Goal: Find specific page/section: Find specific page/section

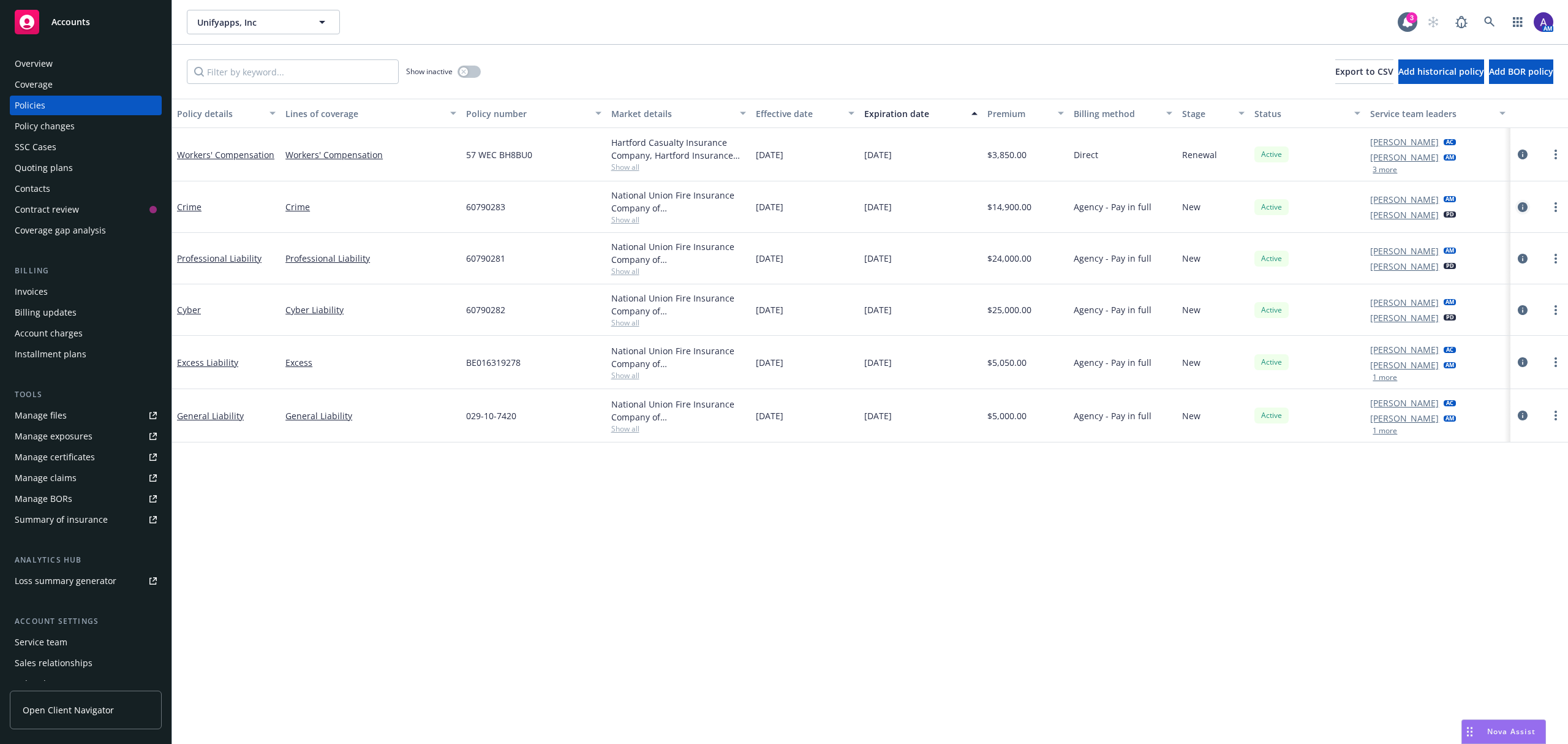
click at [1523, 209] on icon "circleInformation" at bounding box center [1523, 207] width 10 height 10
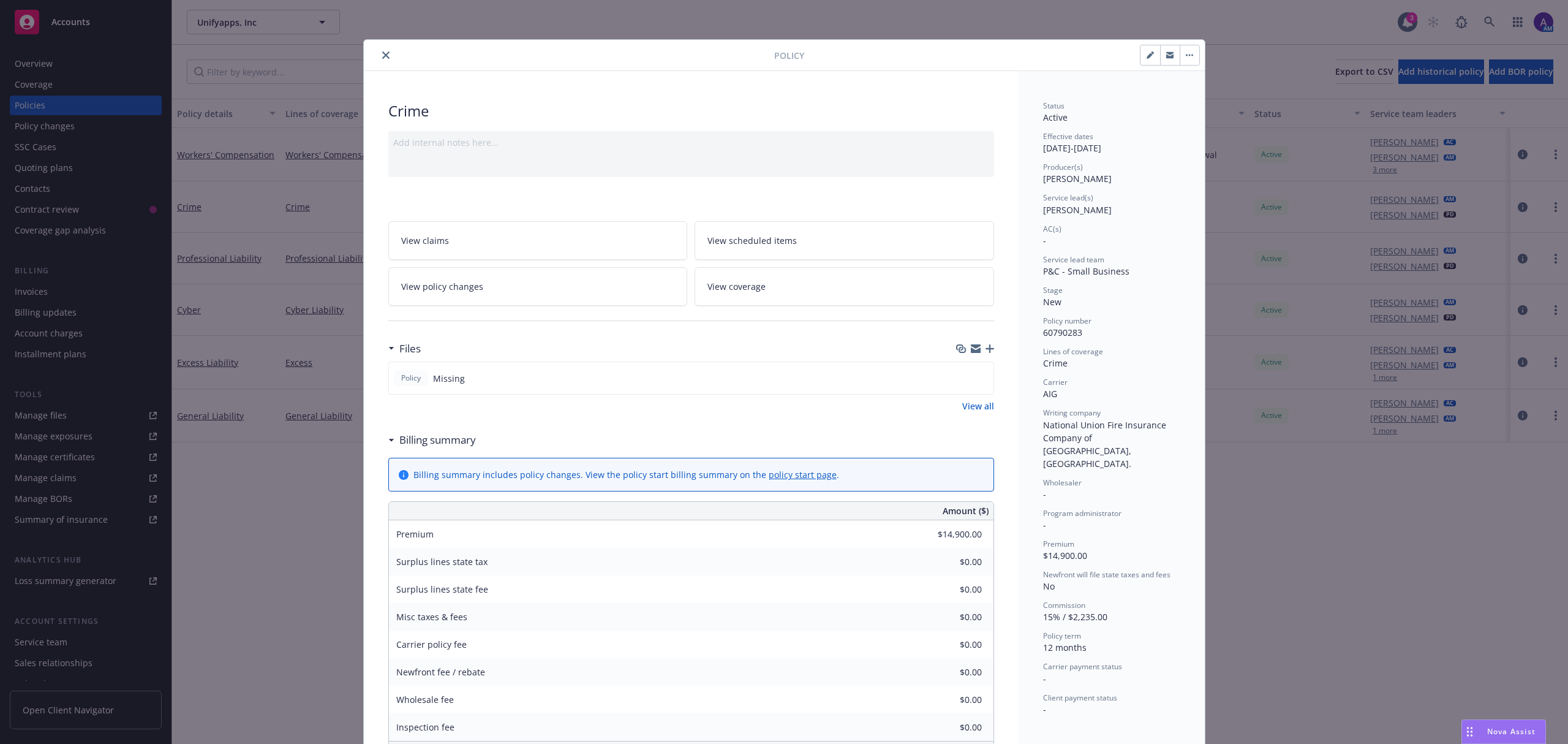
click at [1140, 65] on div at bounding box center [1170, 55] width 60 height 21
click at [1147, 57] on icon "button" at bounding box center [1150, 55] width 6 height 6
select select "NEW"
select select "12"
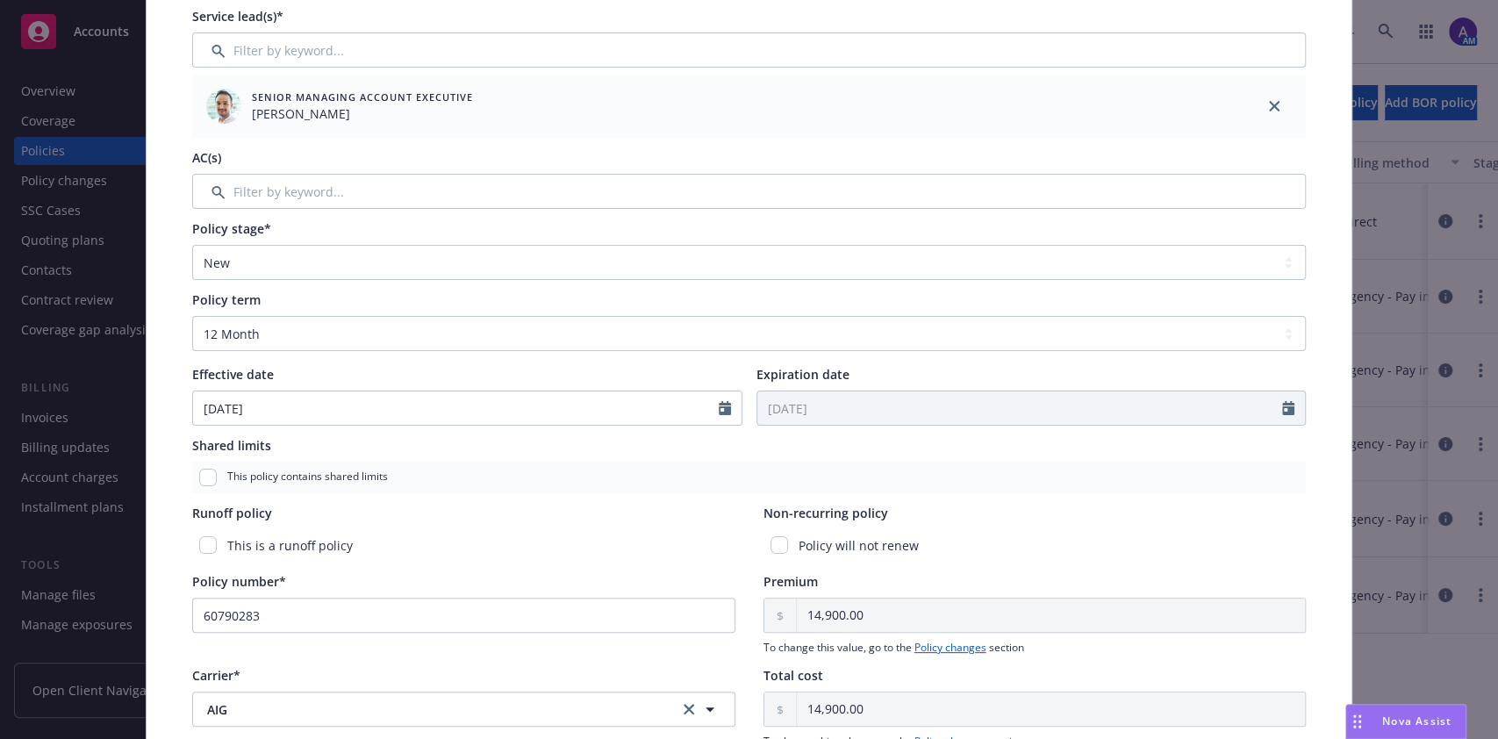
scroll to position [573, 0]
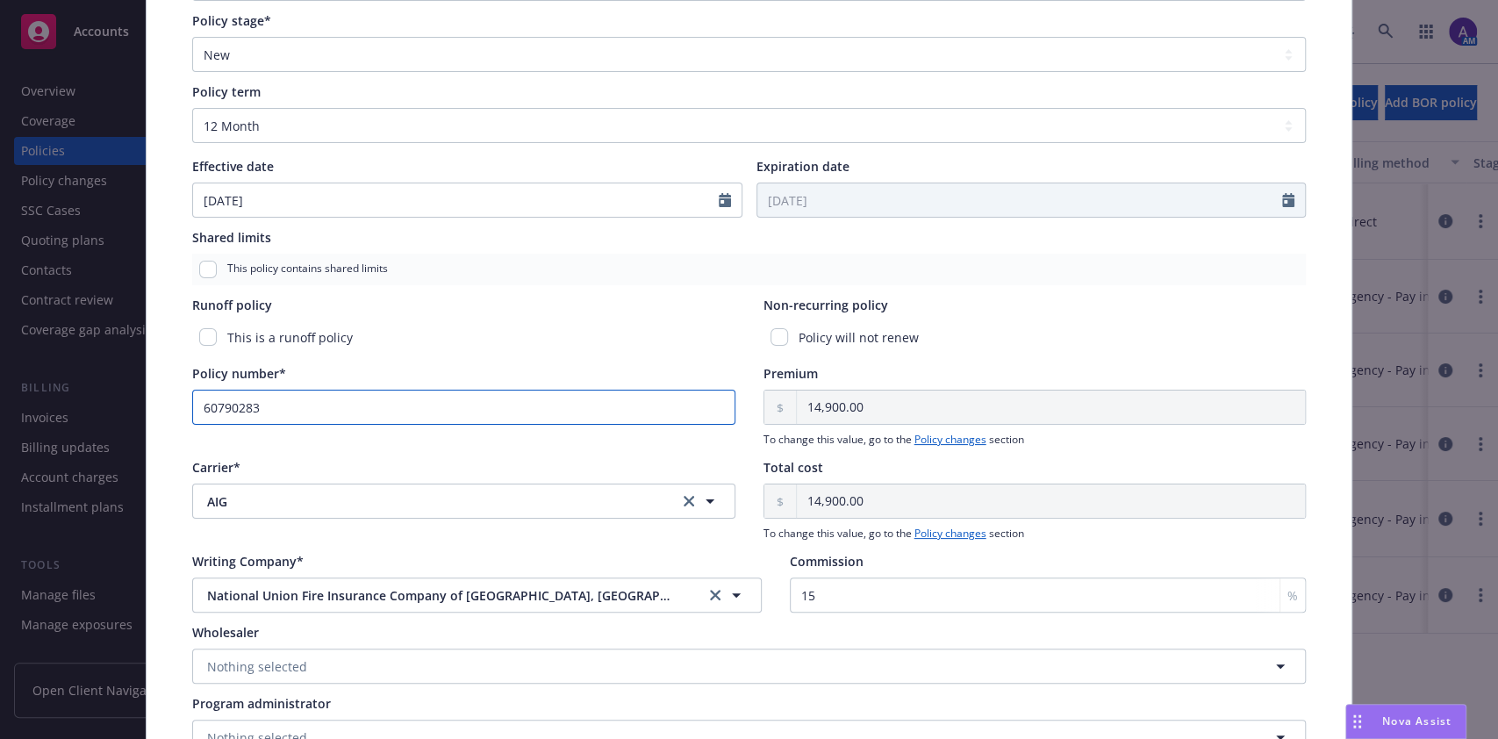
click at [354, 404] on input "60790283" at bounding box center [463, 407] width 543 height 35
paste input "5"
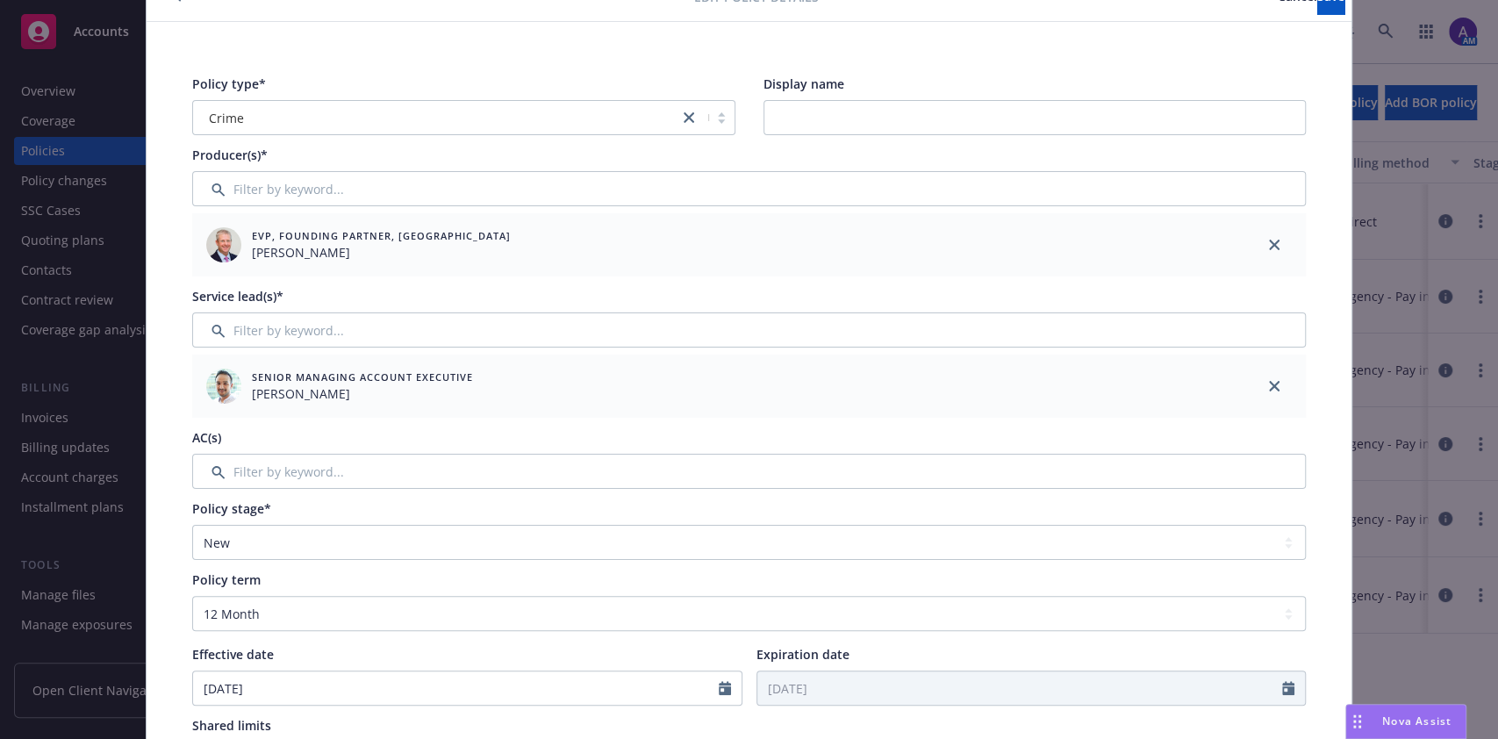
scroll to position [39, 0]
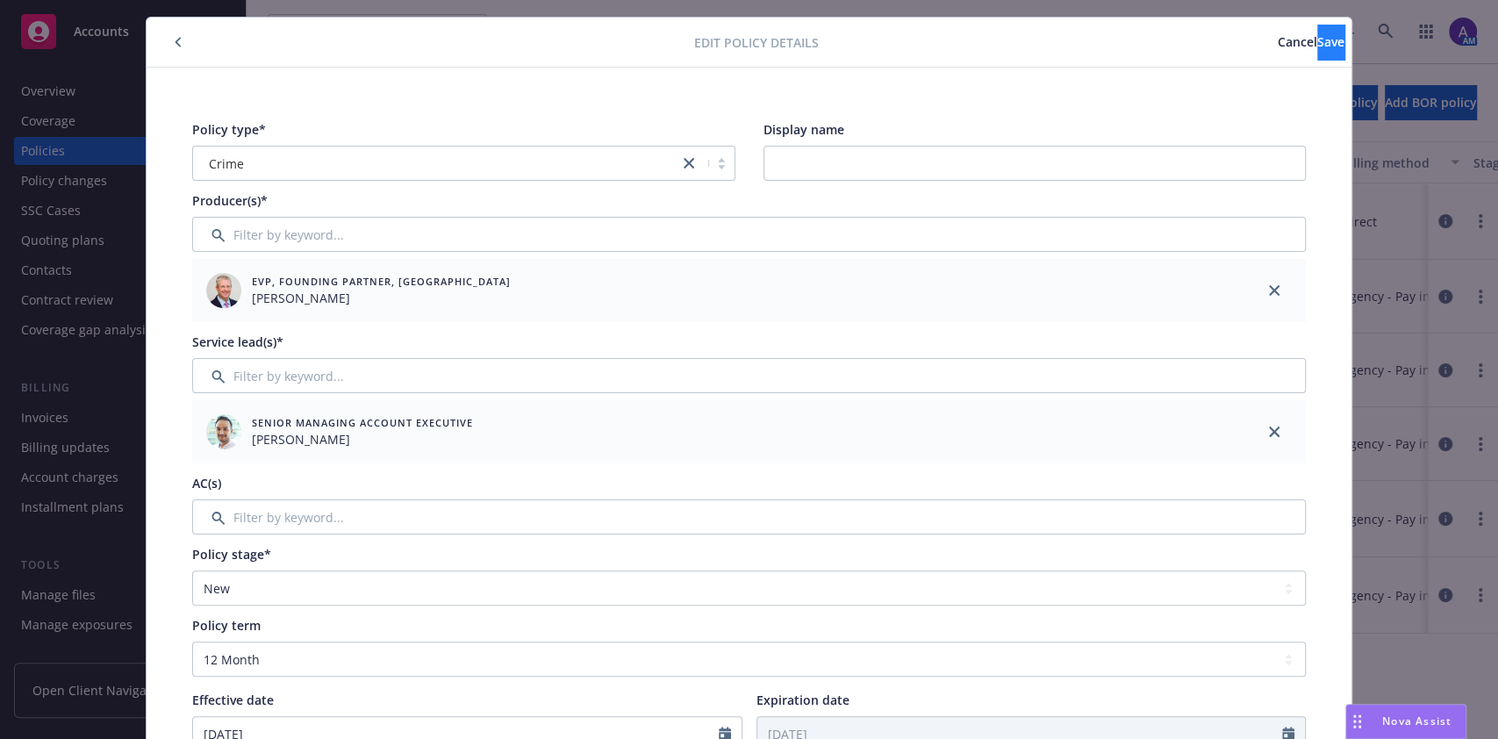
type input "60790285"
click at [1317, 30] on button "Save" at bounding box center [1330, 42] width 27 height 35
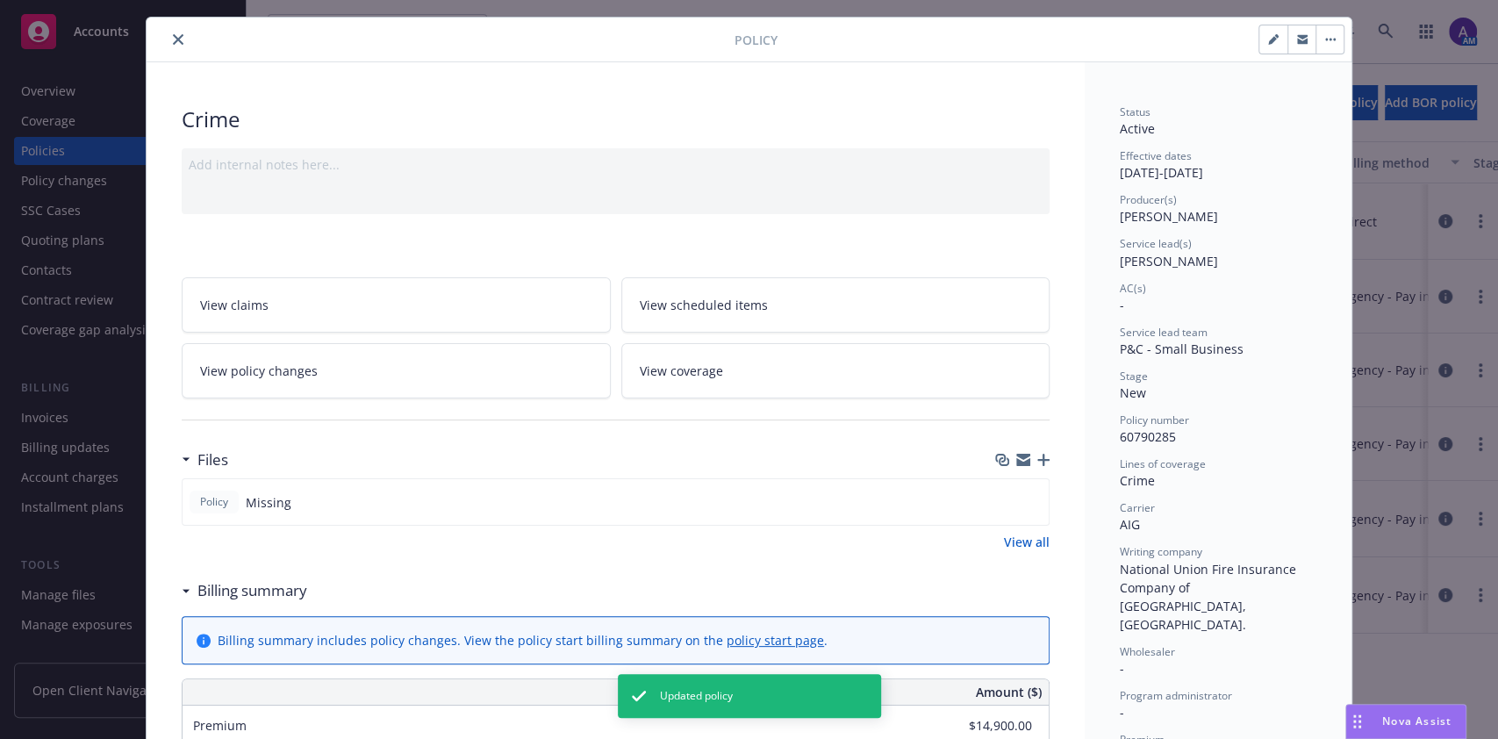
click at [173, 36] on icon "close" at bounding box center [178, 39] width 11 height 11
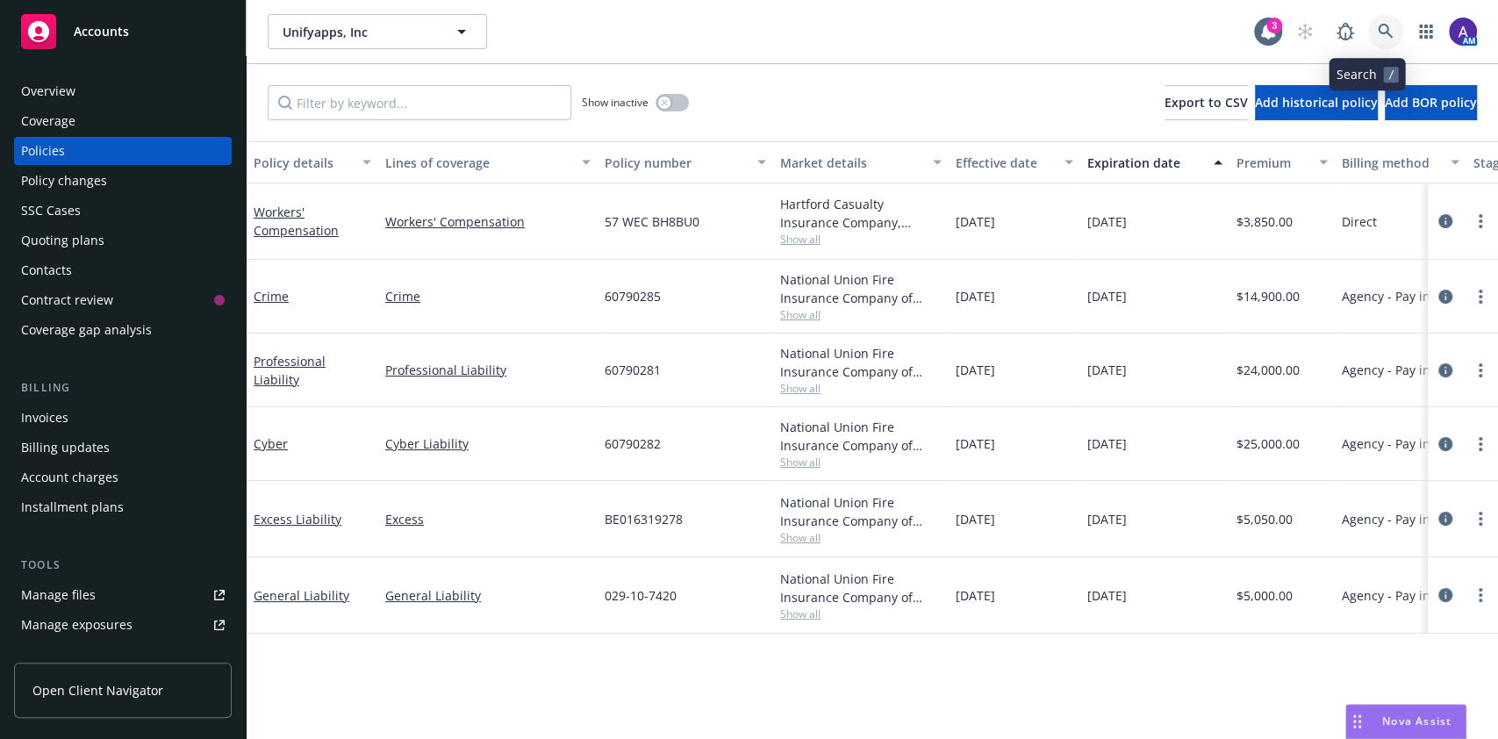
click at [1378, 30] on icon at bounding box center [1386, 32] width 16 height 16
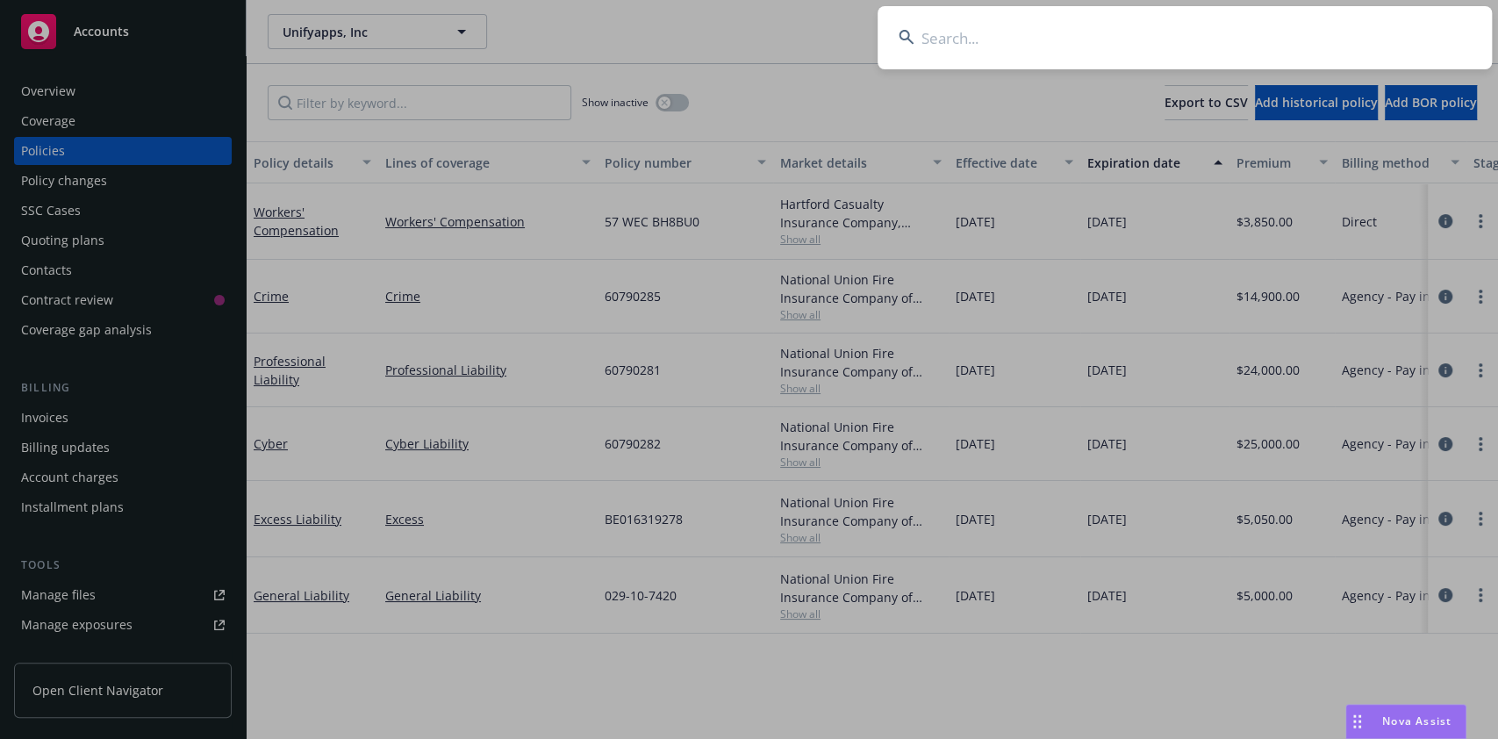
click at [1191, 20] on input at bounding box center [1184, 37] width 614 height 63
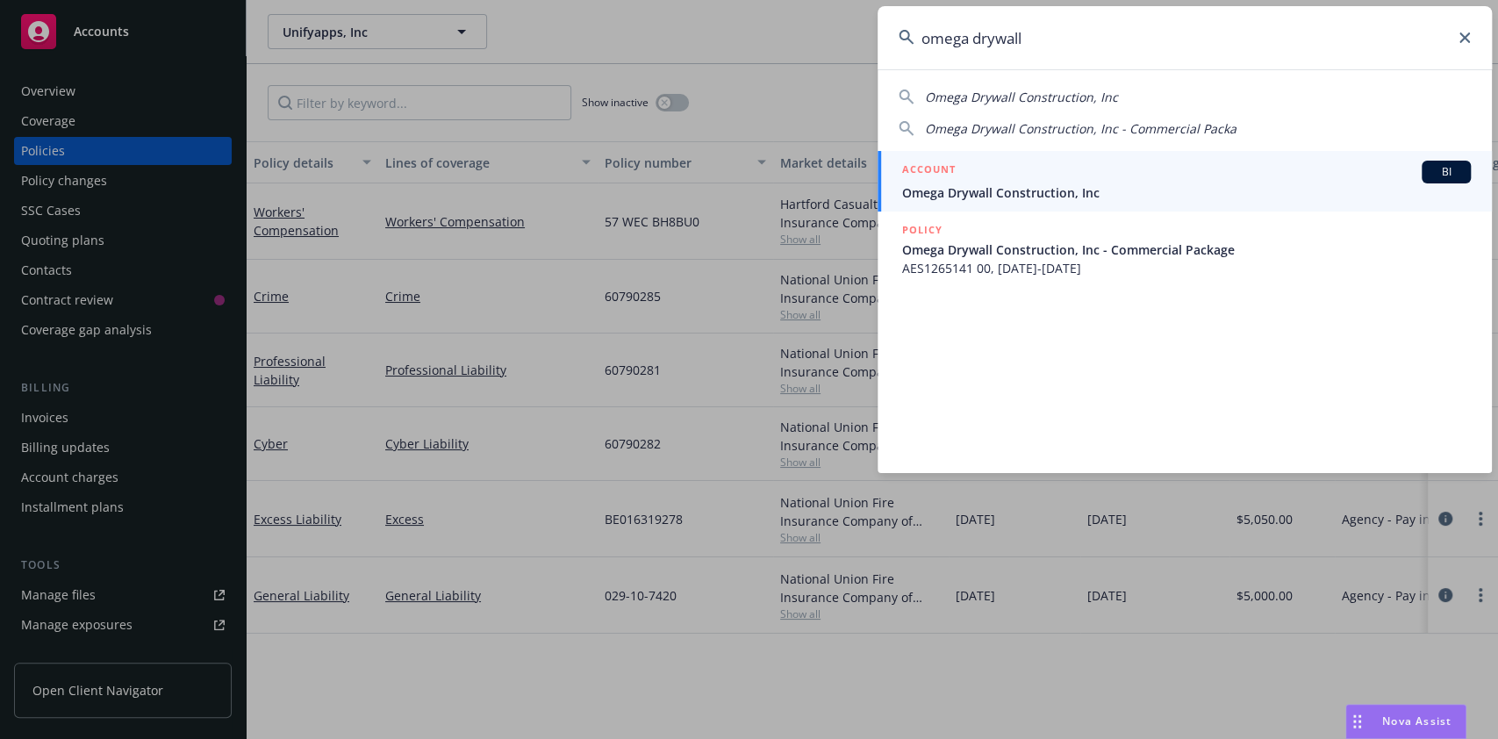
type input "omega drywall"
click at [1108, 206] on link "ACCOUNT BI Omega Drywall Construction, Inc" at bounding box center [1184, 181] width 614 height 61
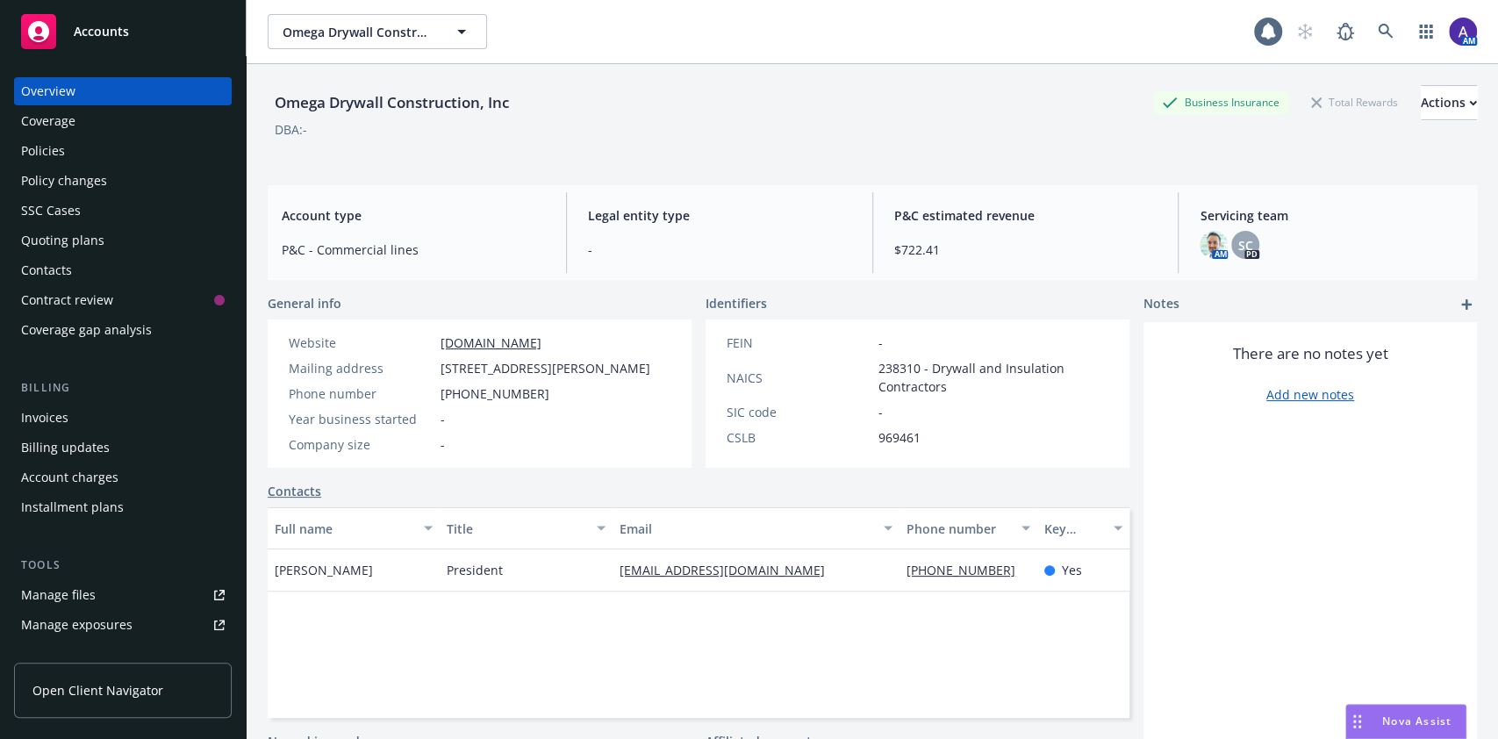
click at [32, 146] on div "Policies" at bounding box center [43, 151] width 44 height 28
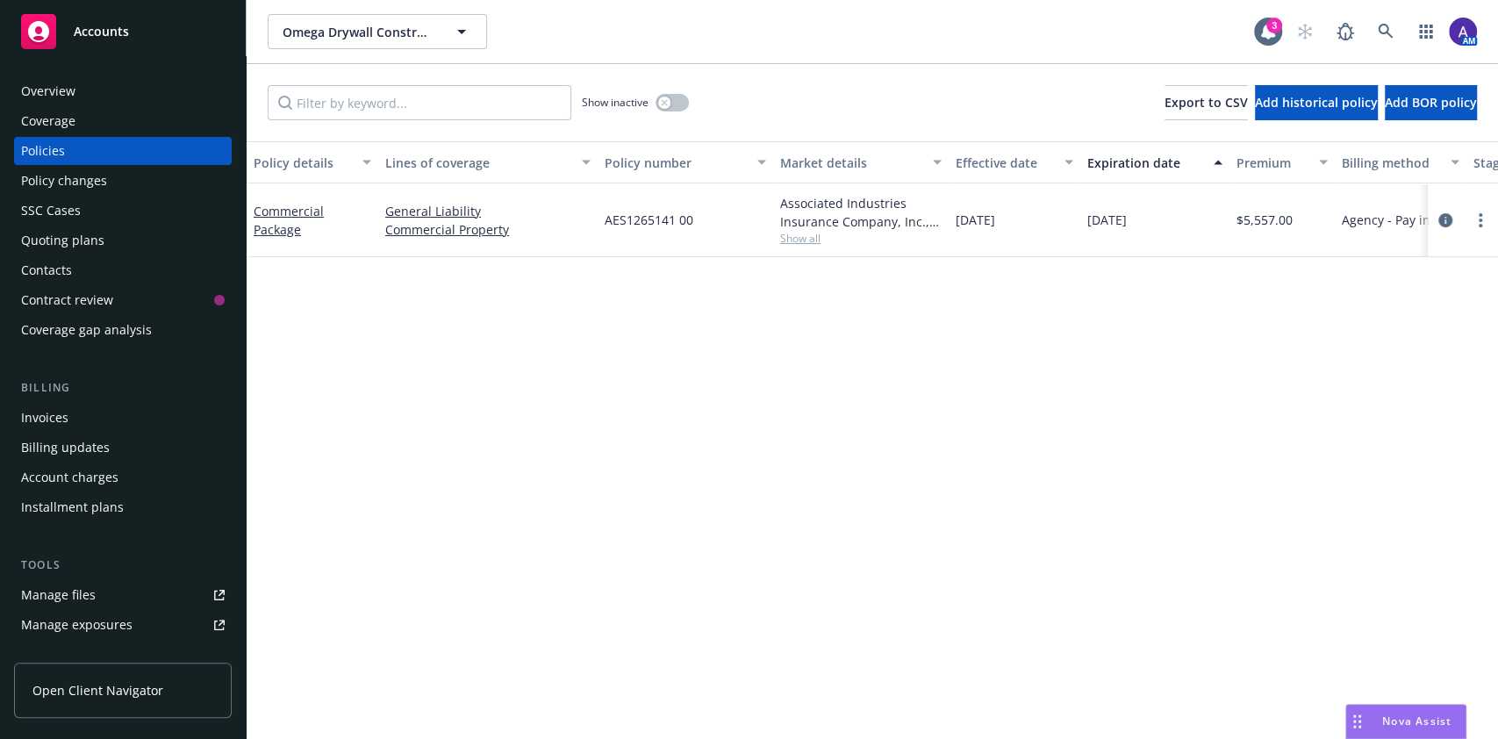
scroll to position [0, 442]
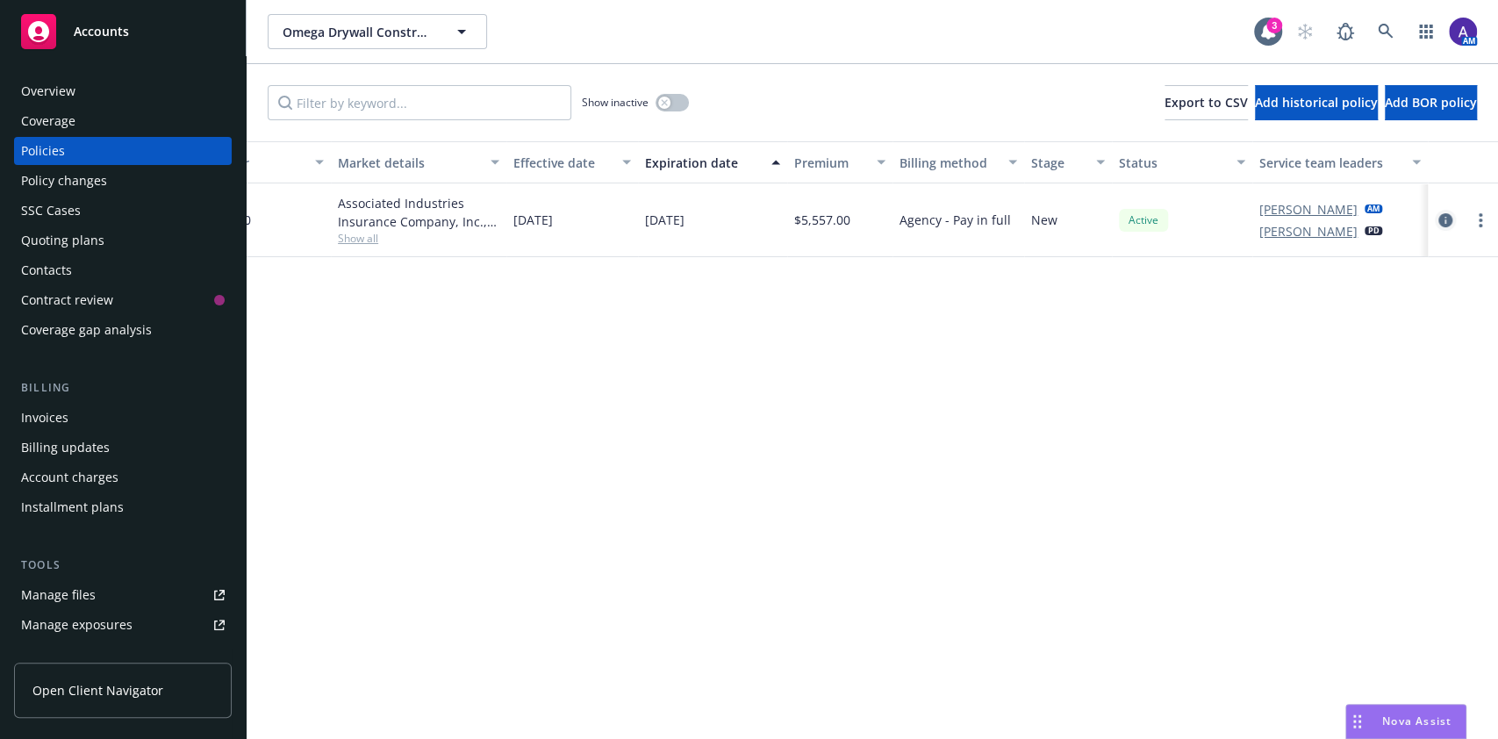
click at [1447, 221] on icon "circleInformation" at bounding box center [1445, 220] width 14 height 14
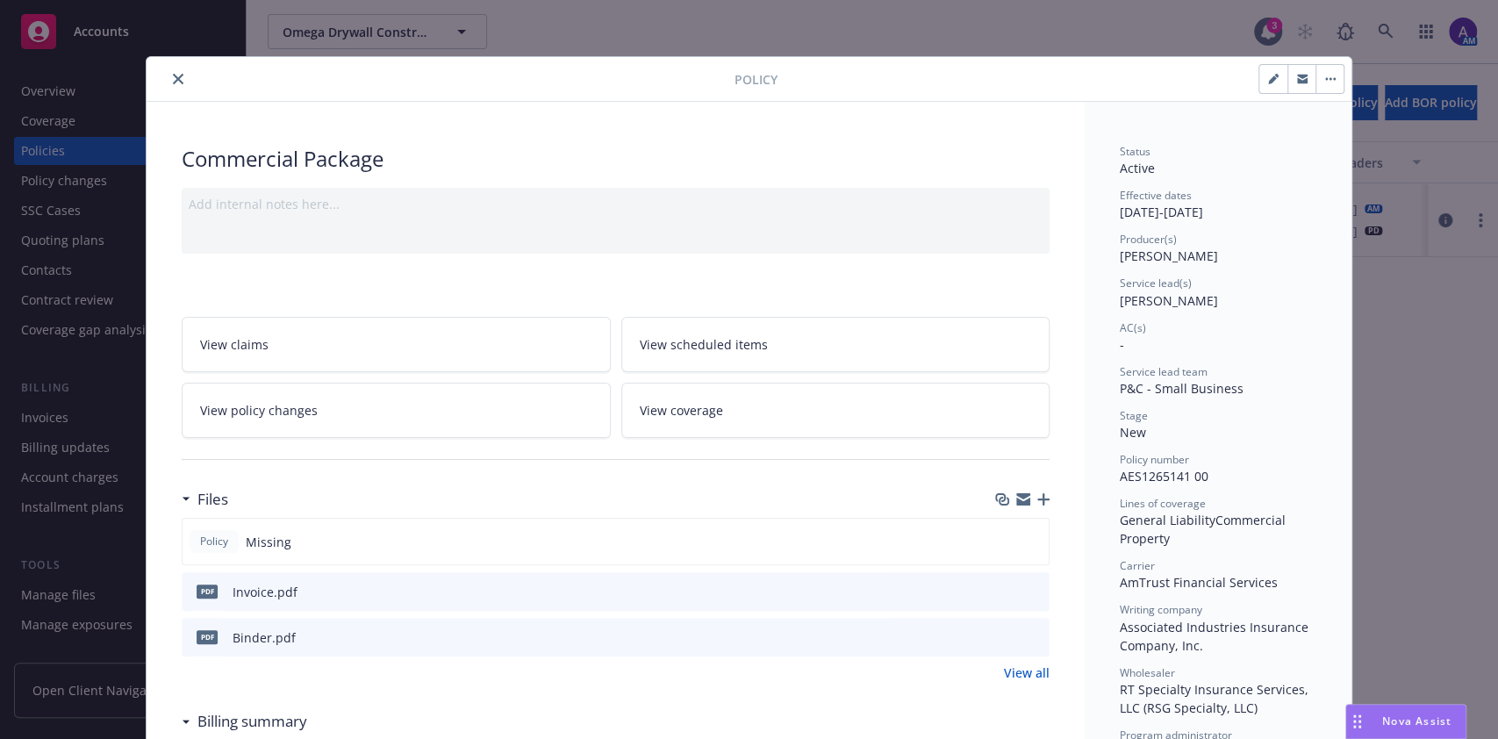
click at [168, 76] on button "close" at bounding box center [178, 78] width 21 height 21
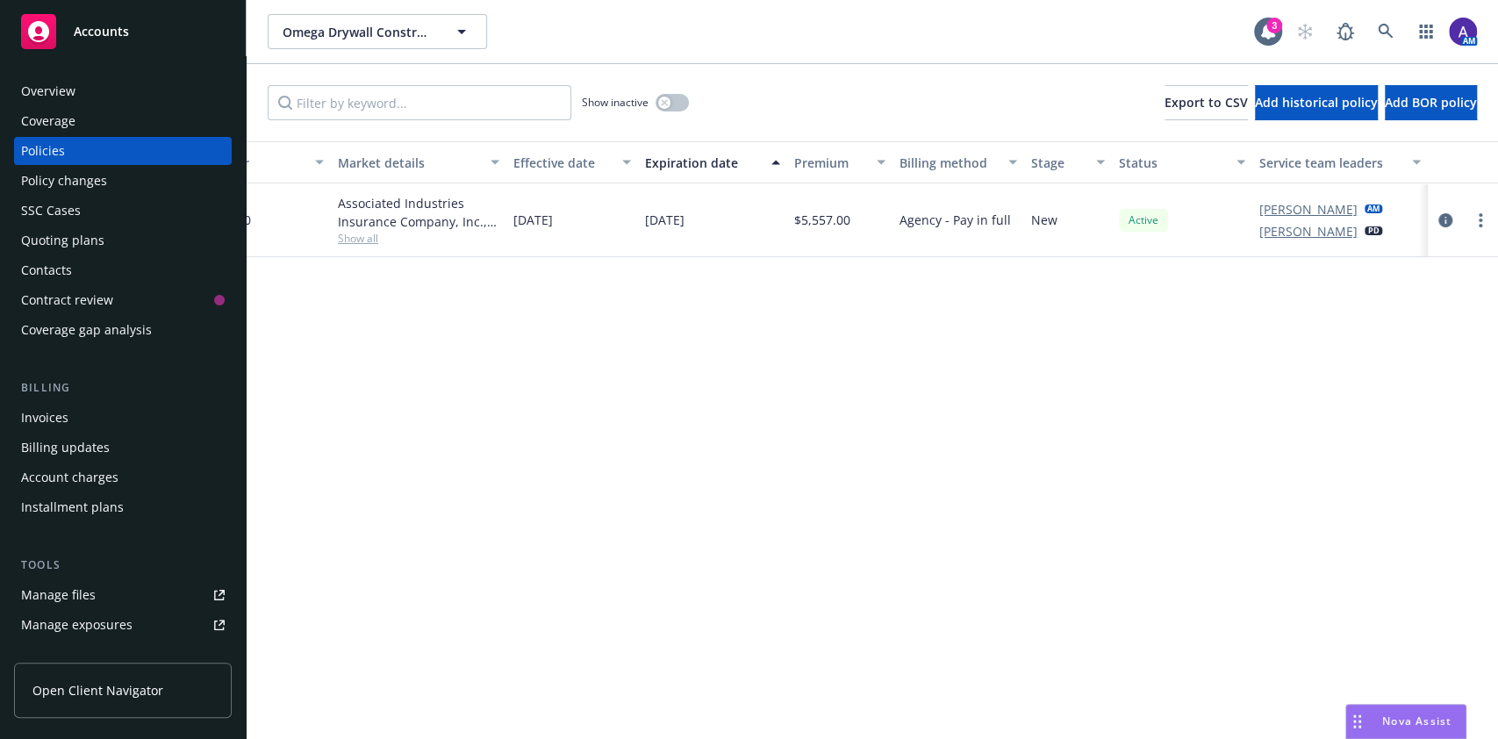
click at [77, 421] on div "Invoices" at bounding box center [123, 418] width 204 height 28
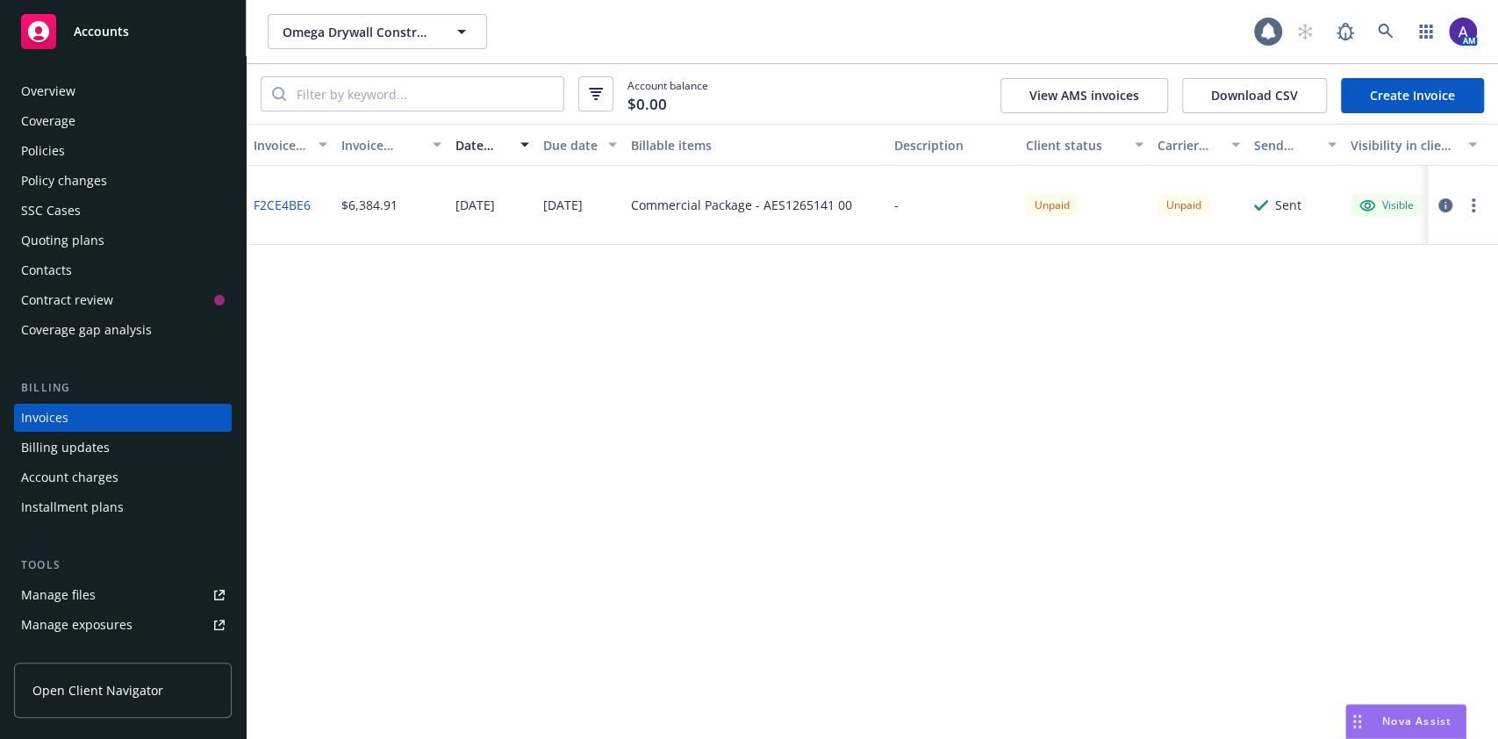
scroll to position [20, 0]
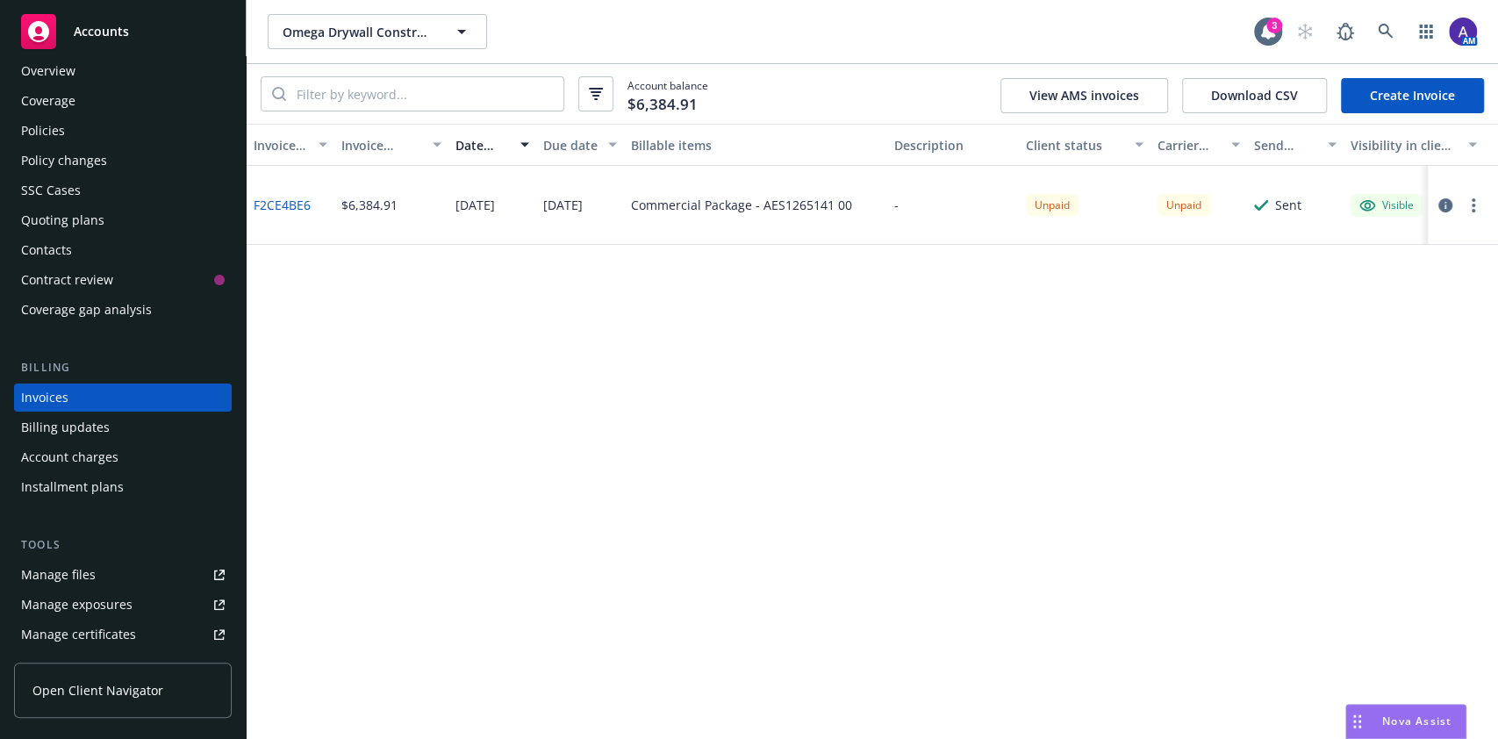
click at [291, 204] on link "F2CE4BE6" at bounding box center [282, 205] width 57 height 18
click at [1385, 31] on icon at bounding box center [1386, 32] width 16 height 16
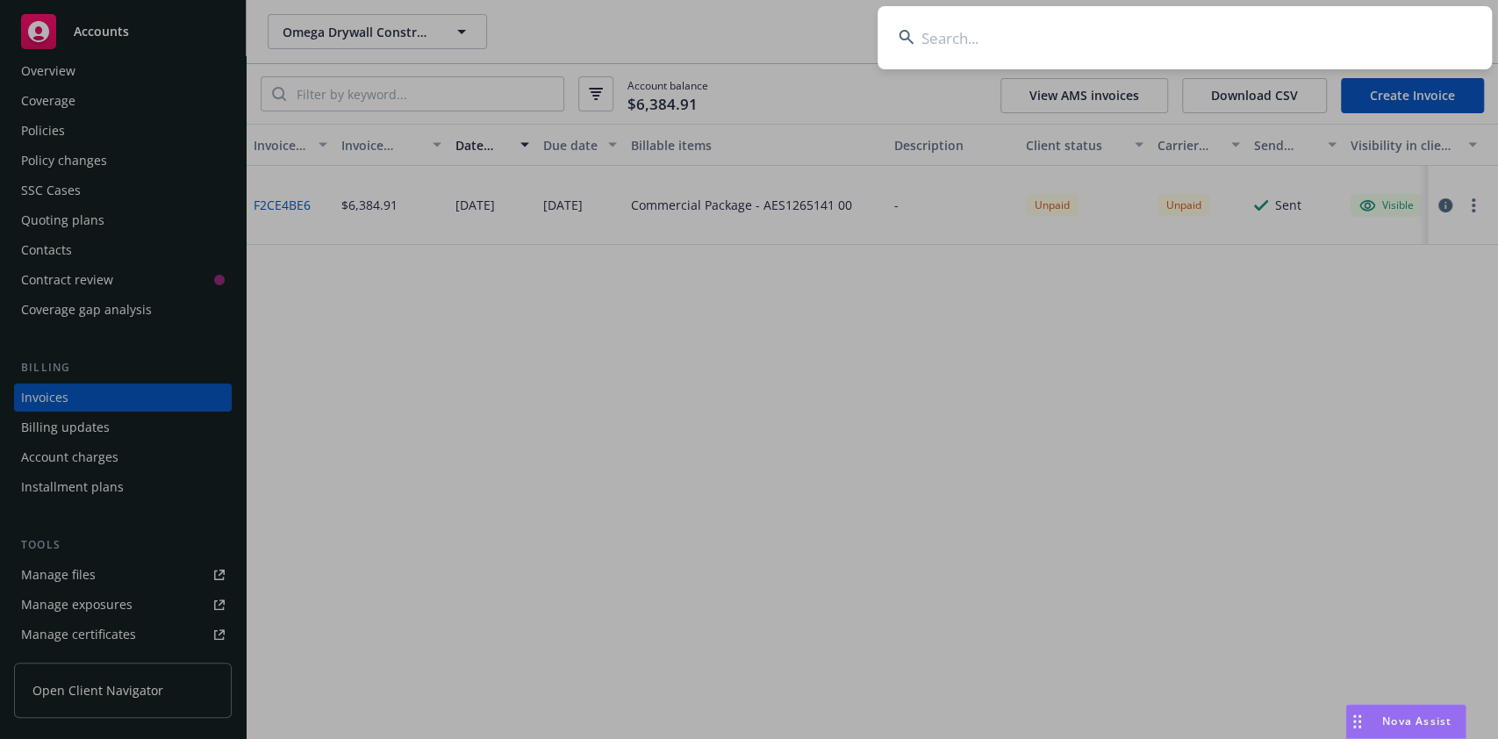
click at [1204, 32] on input at bounding box center [1184, 37] width 614 height 63
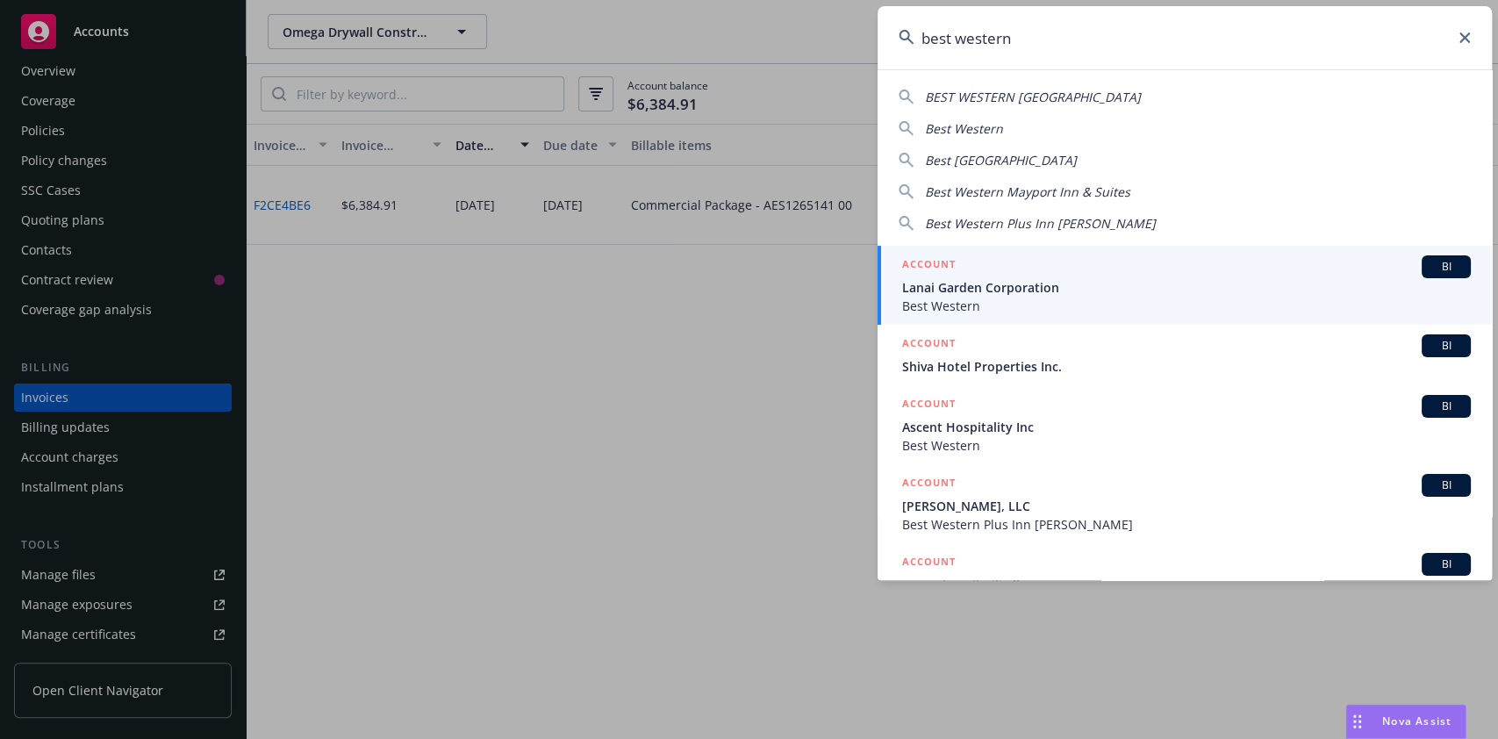
type input "best western"
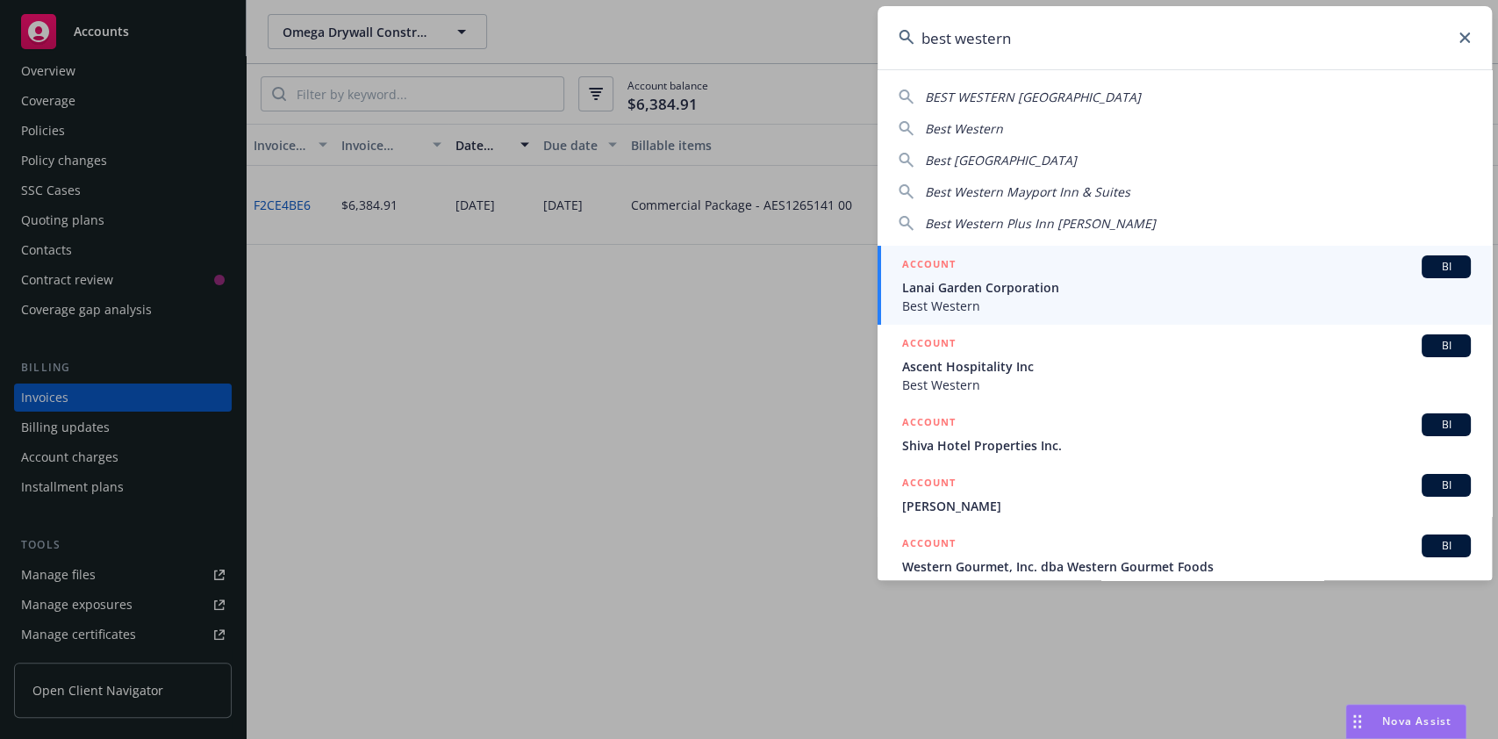
click at [1463, 46] on input "best western" at bounding box center [1184, 37] width 614 height 63
click at [1463, 39] on icon at bounding box center [1464, 37] width 11 height 11
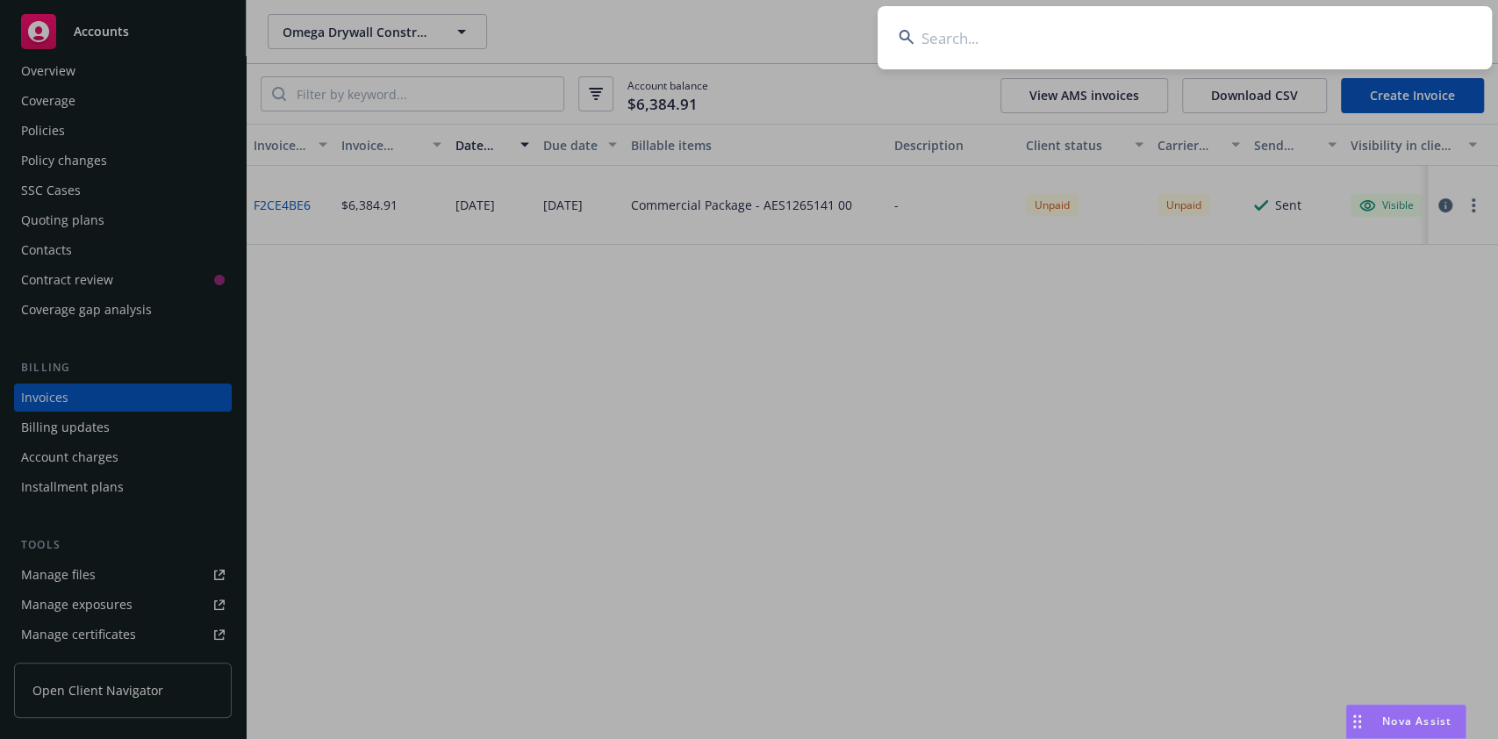
click at [976, 39] on input at bounding box center [1184, 37] width 614 height 63
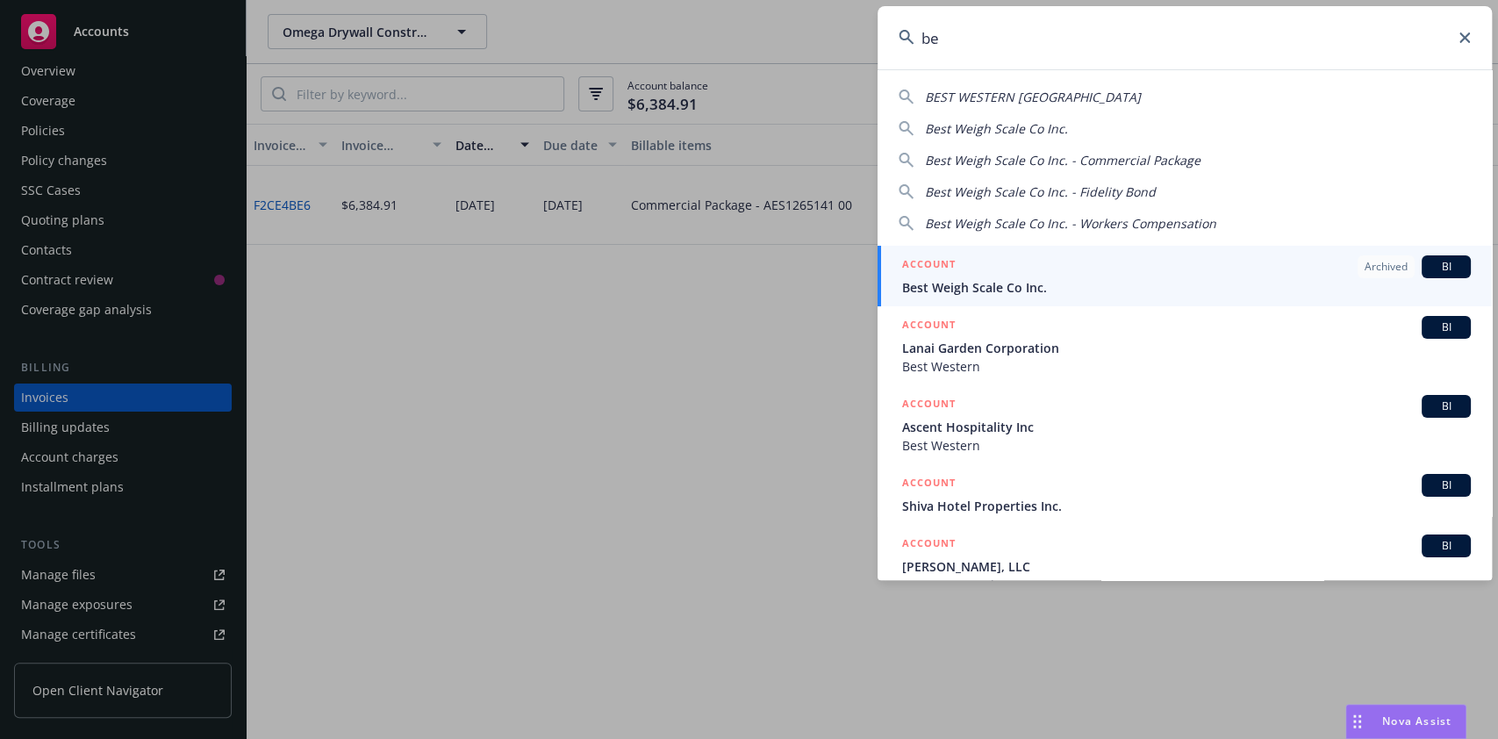
type input "b"
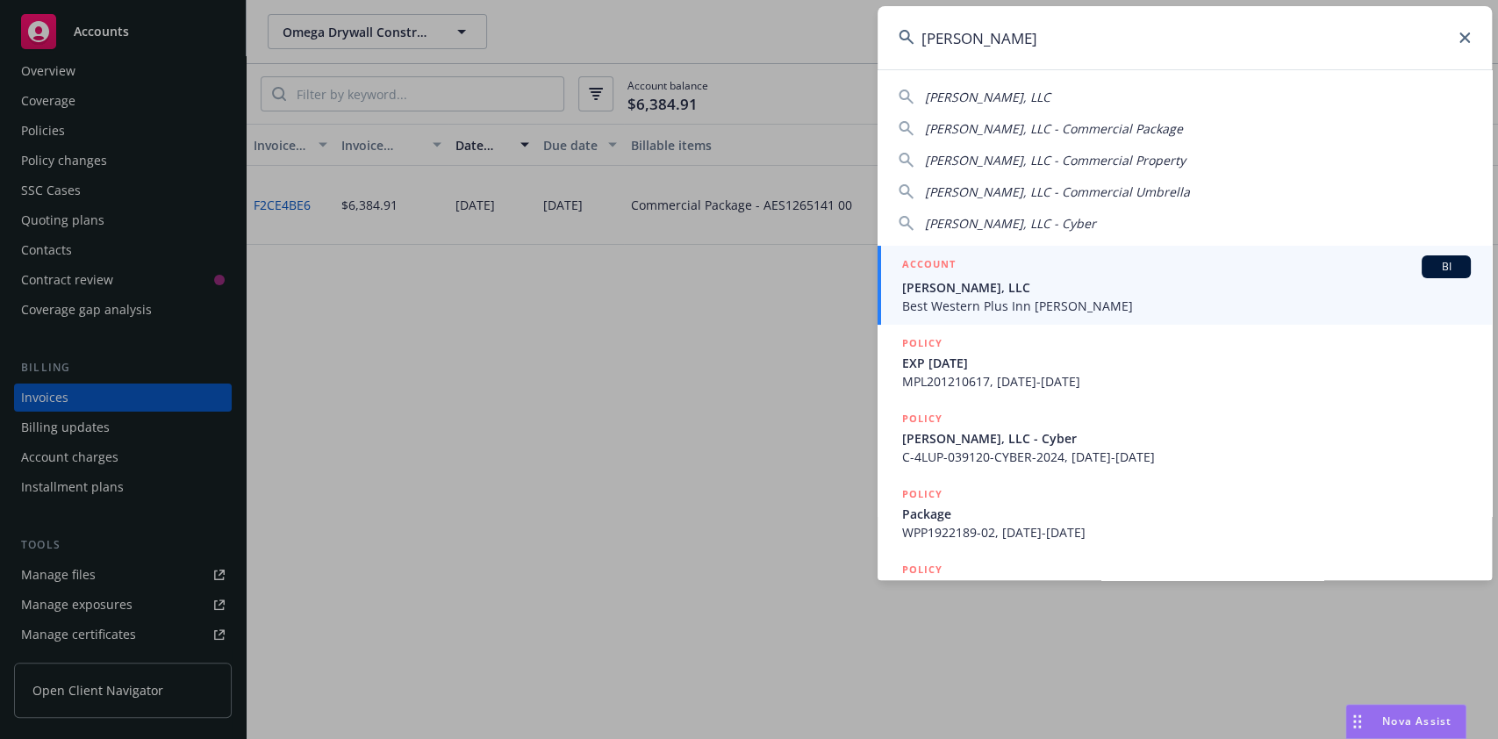
type input "[PERSON_NAME]"
click at [989, 263] on div "ACCOUNT BI" at bounding box center [1186, 266] width 569 height 23
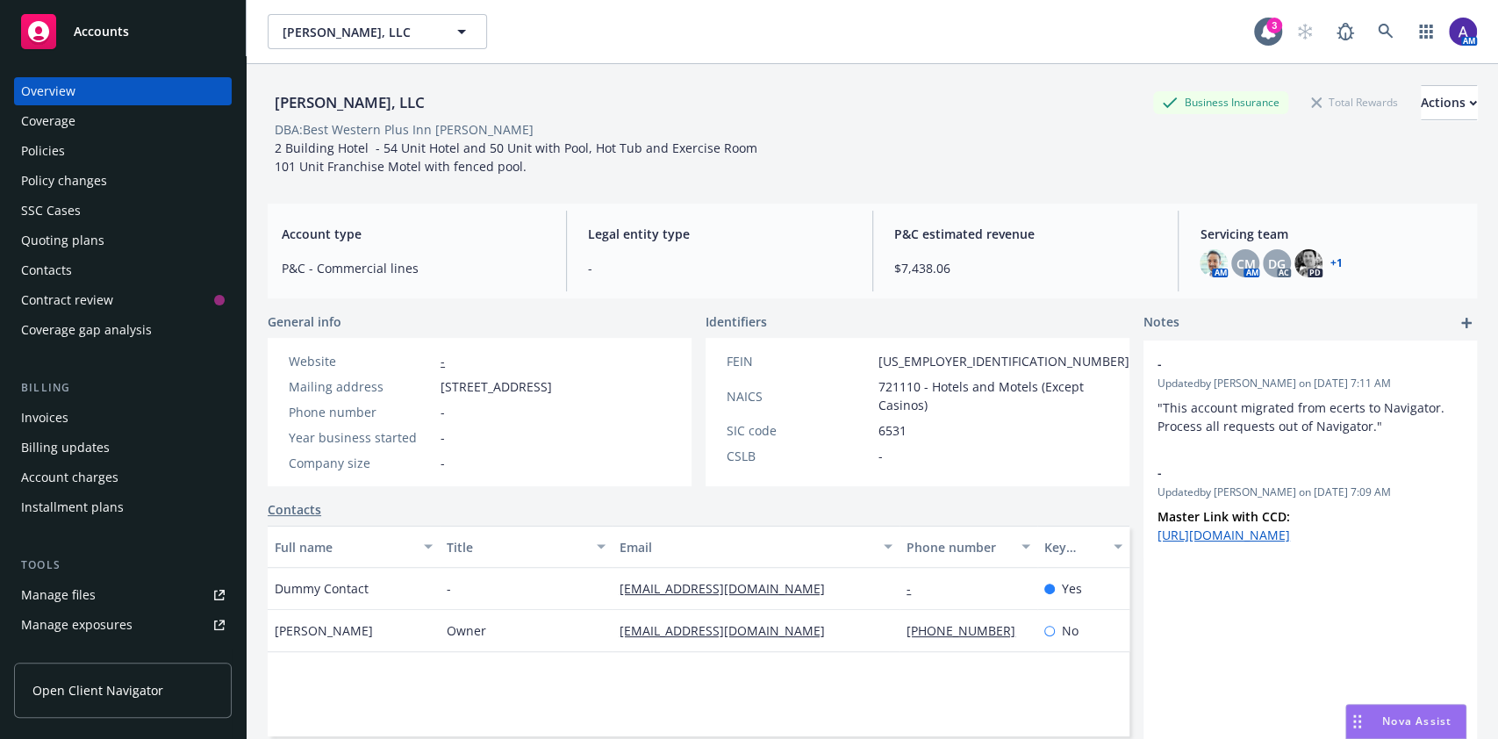
click at [107, 411] on div "Invoices" at bounding box center [123, 418] width 204 height 28
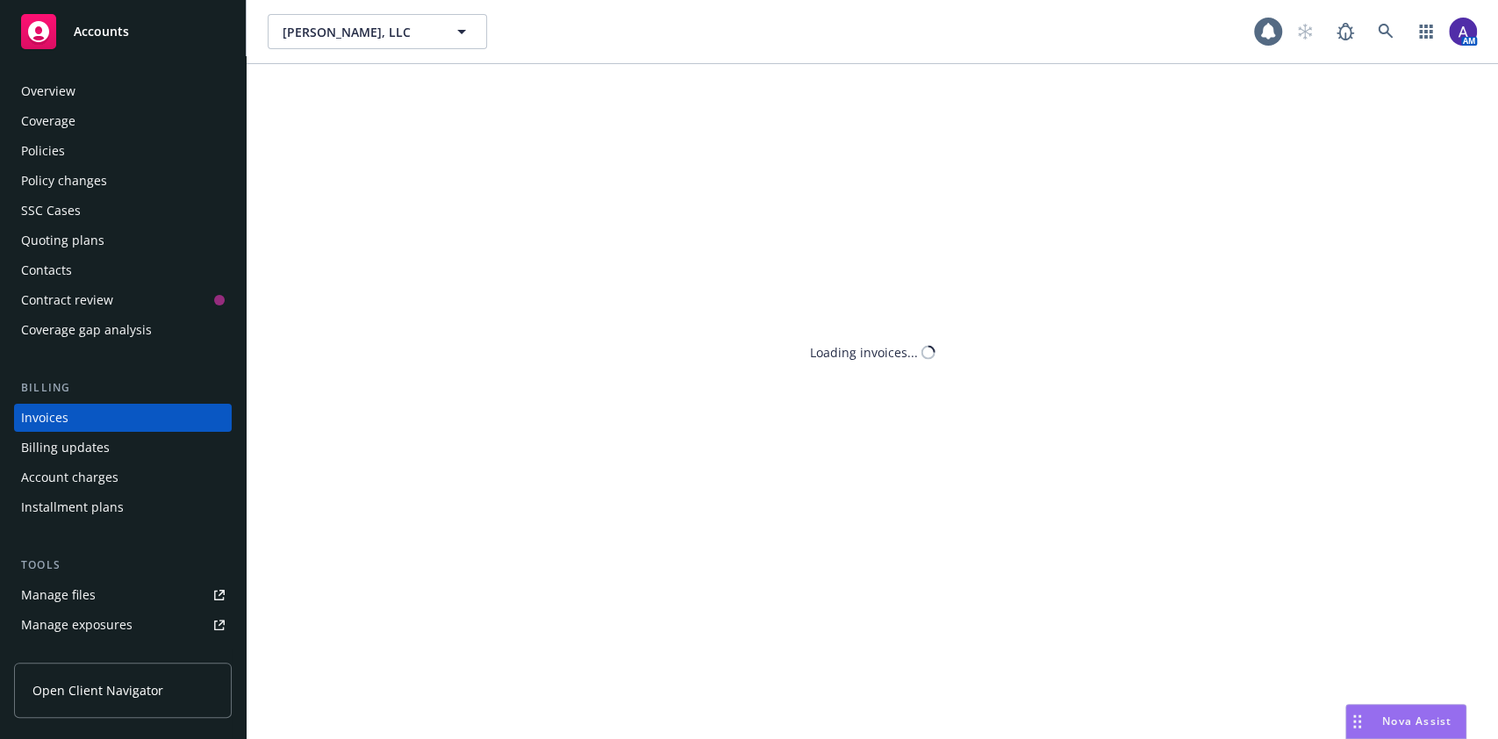
scroll to position [20, 0]
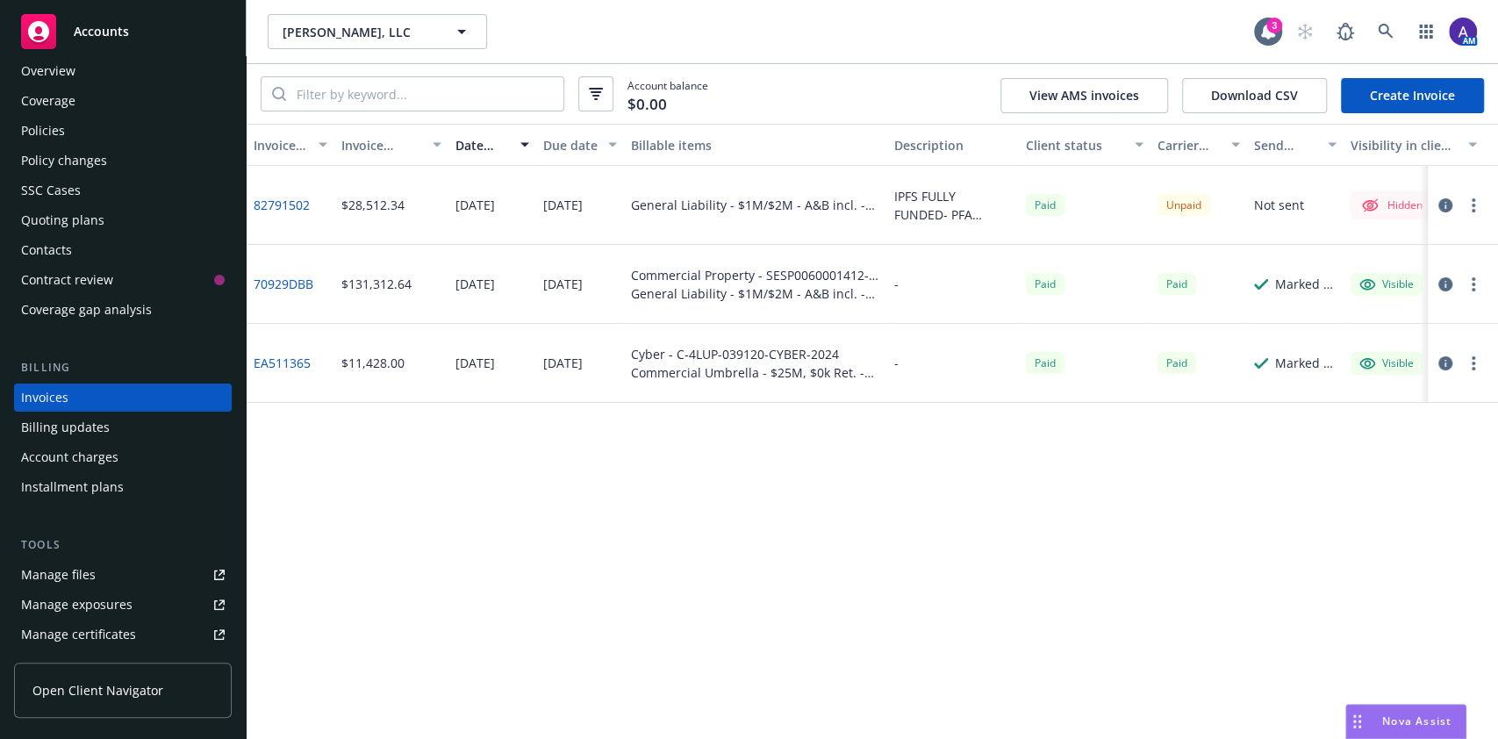
click at [84, 130] on div "Policies" at bounding box center [123, 131] width 204 height 28
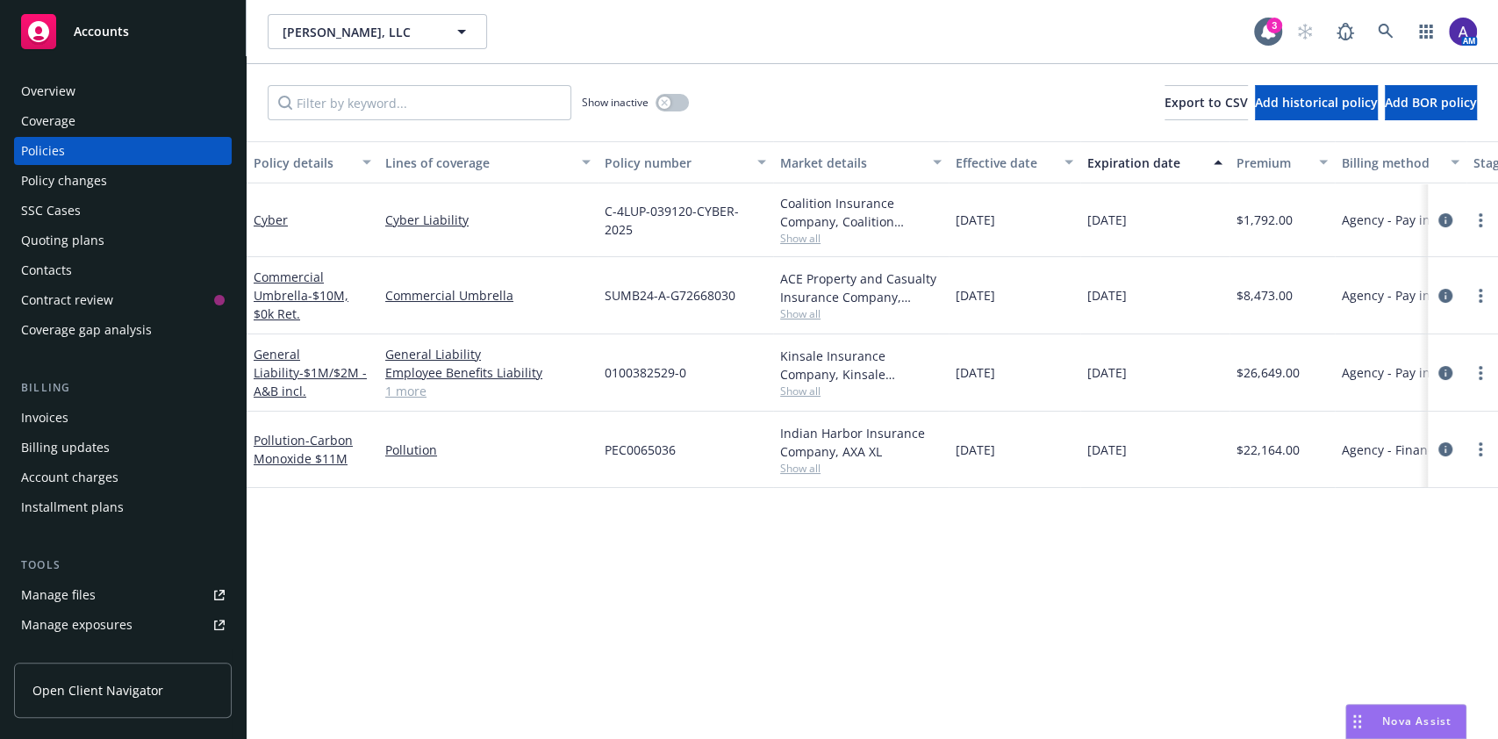
click at [71, 414] on div "Invoices" at bounding box center [123, 418] width 204 height 28
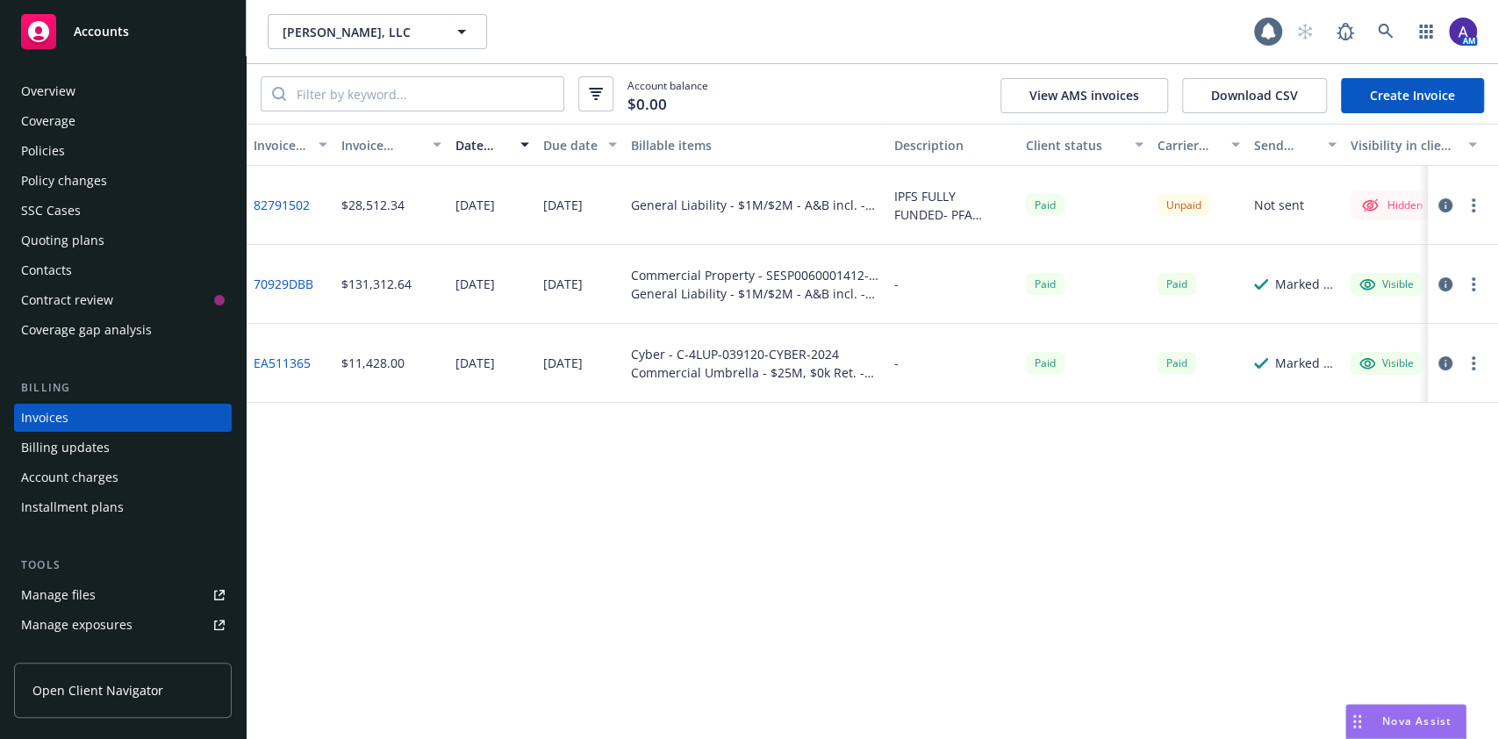
scroll to position [20, 0]
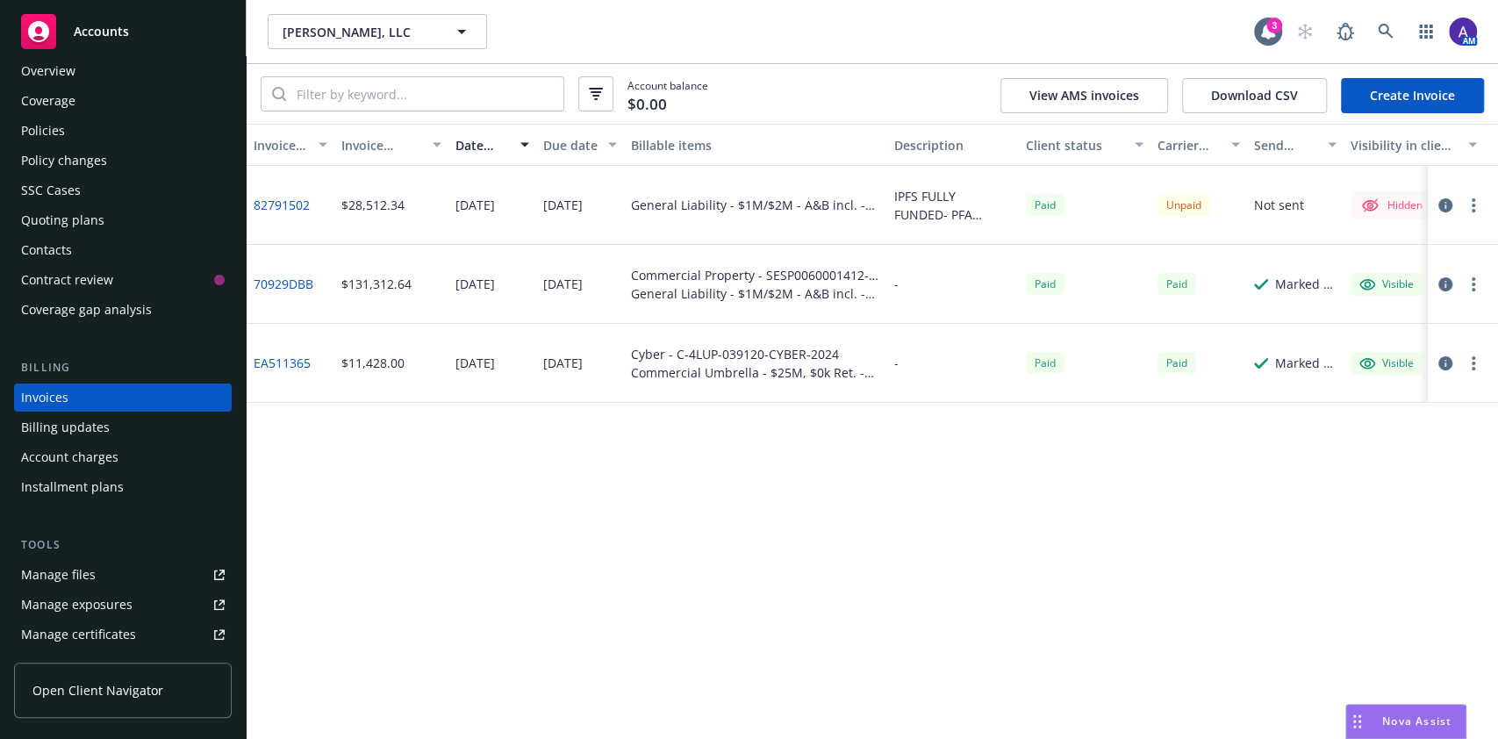
click at [1403, 106] on link "Create Invoice" at bounding box center [1412, 95] width 143 height 35
